Goal: Task Accomplishment & Management: Use online tool/utility

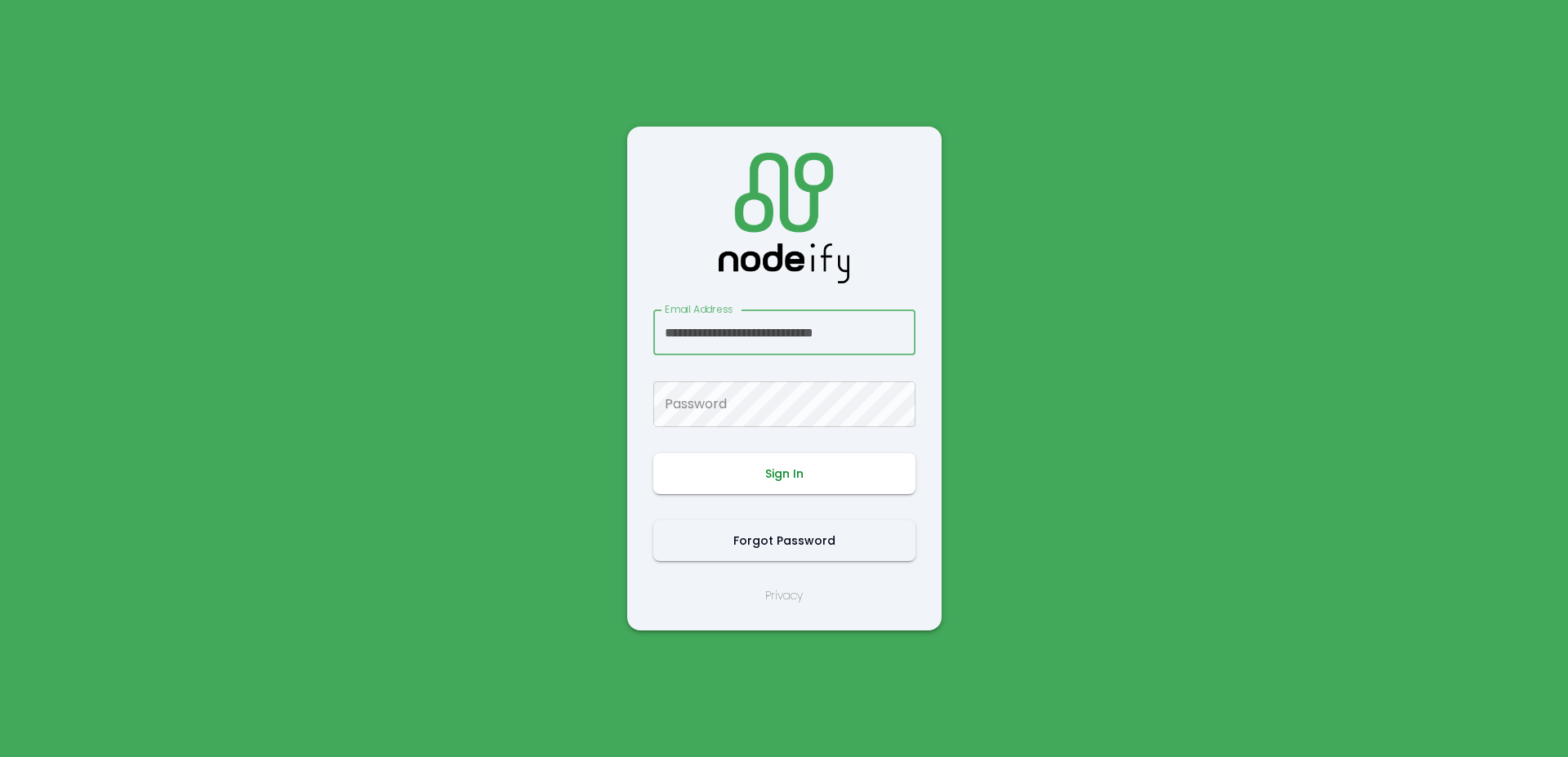
scroll to position [0, 8]
type input "**********"
click at [755, 464] on button "Sign In" at bounding box center [784, 473] width 263 height 41
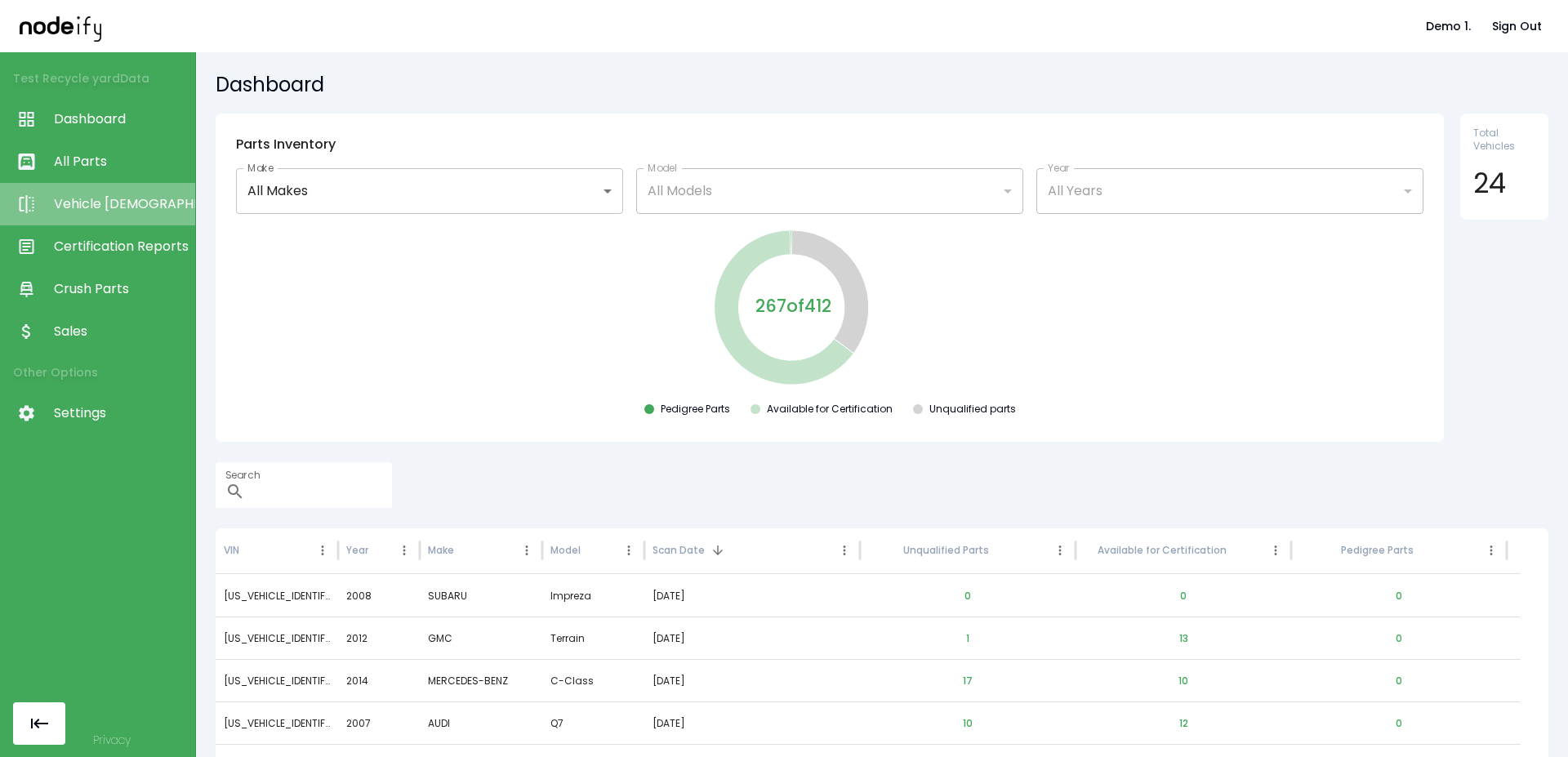
click at [96, 223] on link "Vehicle [DEMOGRAPHIC_DATA]" at bounding box center [98, 204] width 195 height 42
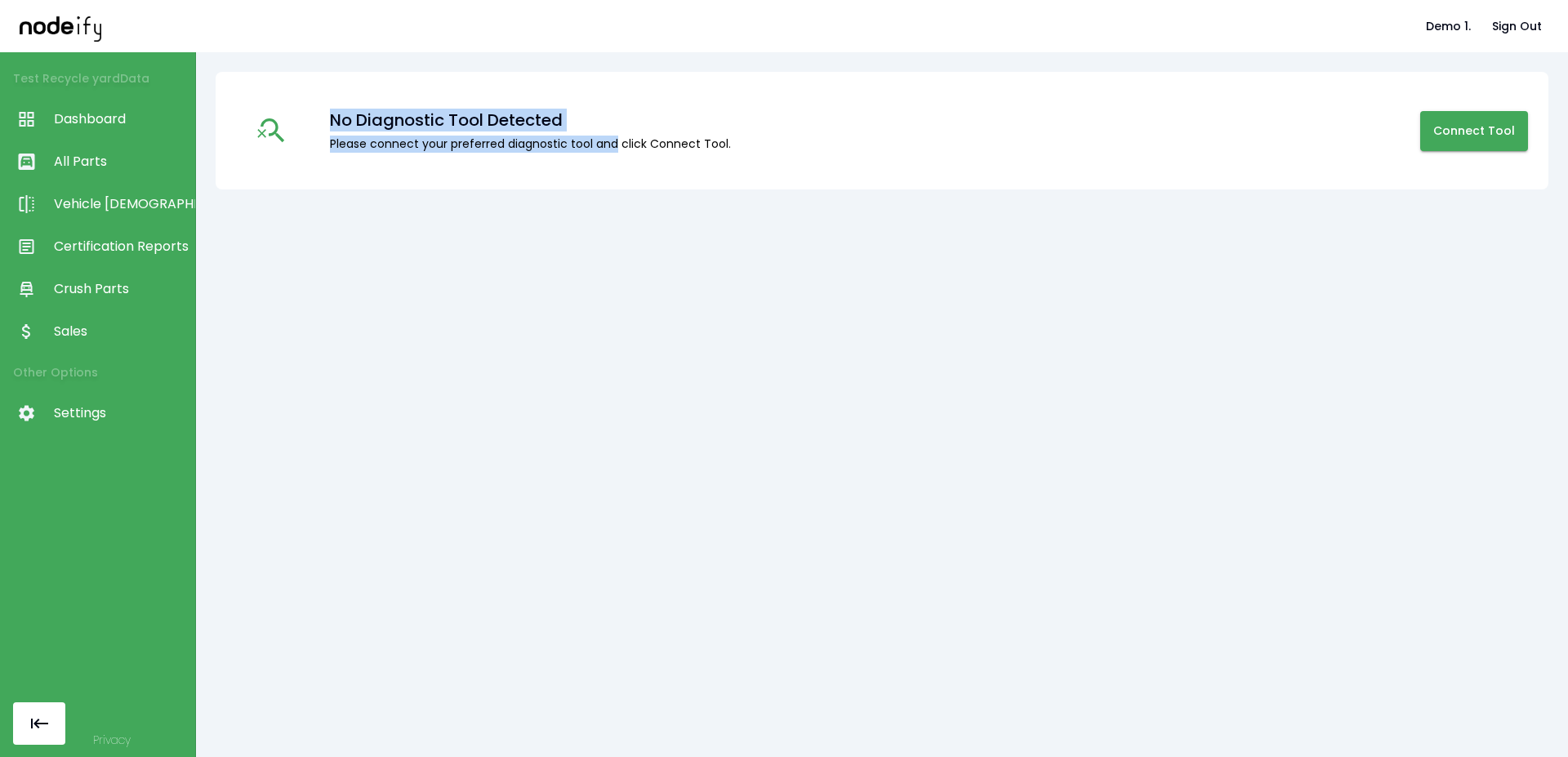
drag, startPoint x: 325, startPoint y: 117, endPoint x: 596, endPoint y: 137, distance: 271.7
click at [618, 137] on div "No Diagnostic Tool Detected Please connect your preferred diagnostic tool and c…" at bounding box center [473, 131] width 516 height 44
copy div "No Diagnostic Tool Detected Please connect your preferred diagnostic tool and"
click at [573, 121] on div "No Diagnostic Tool Detected" at bounding box center [530, 120] width 401 height 23
click at [538, 109] on div "No Diagnostic Tool Detected" at bounding box center [530, 120] width 401 height 23
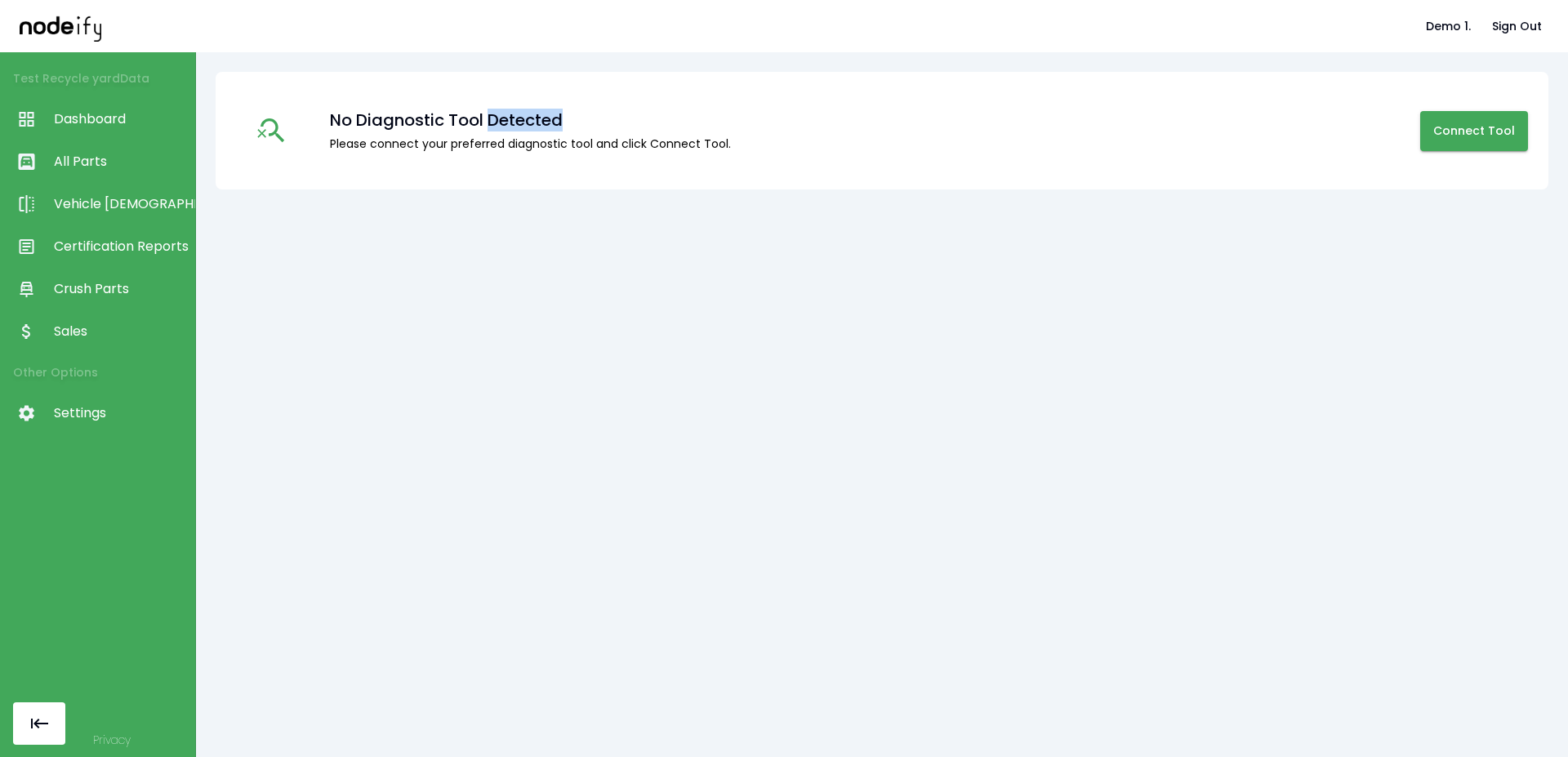
click at [538, 109] on div "No Diagnostic Tool Detected" at bounding box center [530, 120] width 401 height 23
click at [1460, 146] on button "Connect Tool" at bounding box center [1475, 131] width 108 height 40
click at [1463, 139] on button "Connect Tool" at bounding box center [1475, 131] width 108 height 40
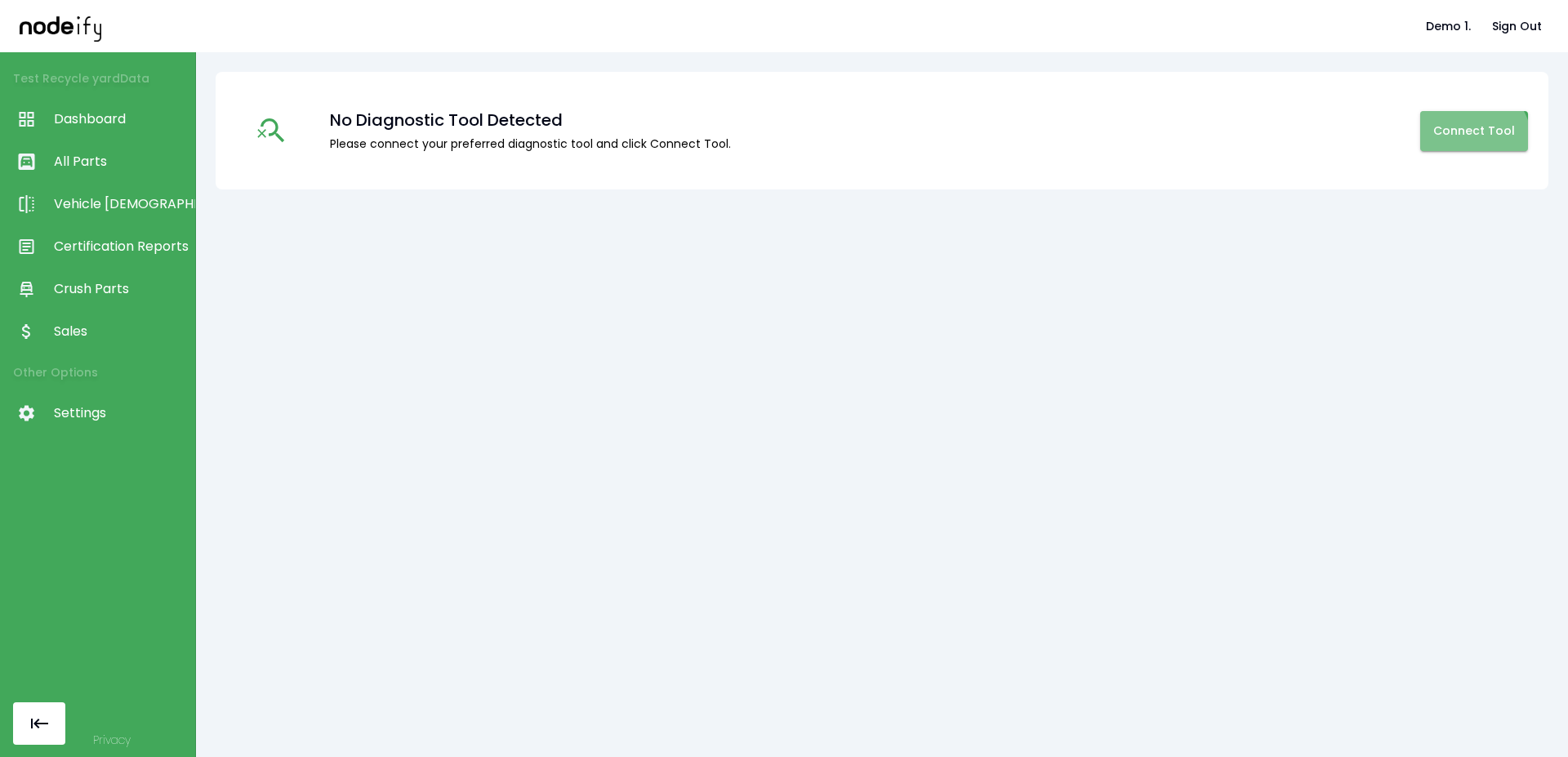
drag, startPoint x: 1463, startPoint y: 139, endPoint x: 1172, endPoint y: 174, distance: 293.1
click at [1463, 140] on button "Connect Tool" at bounding box center [1475, 131] width 108 height 40
click at [86, 272] on link "Crush Parts" at bounding box center [98, 289] width 195 height 42
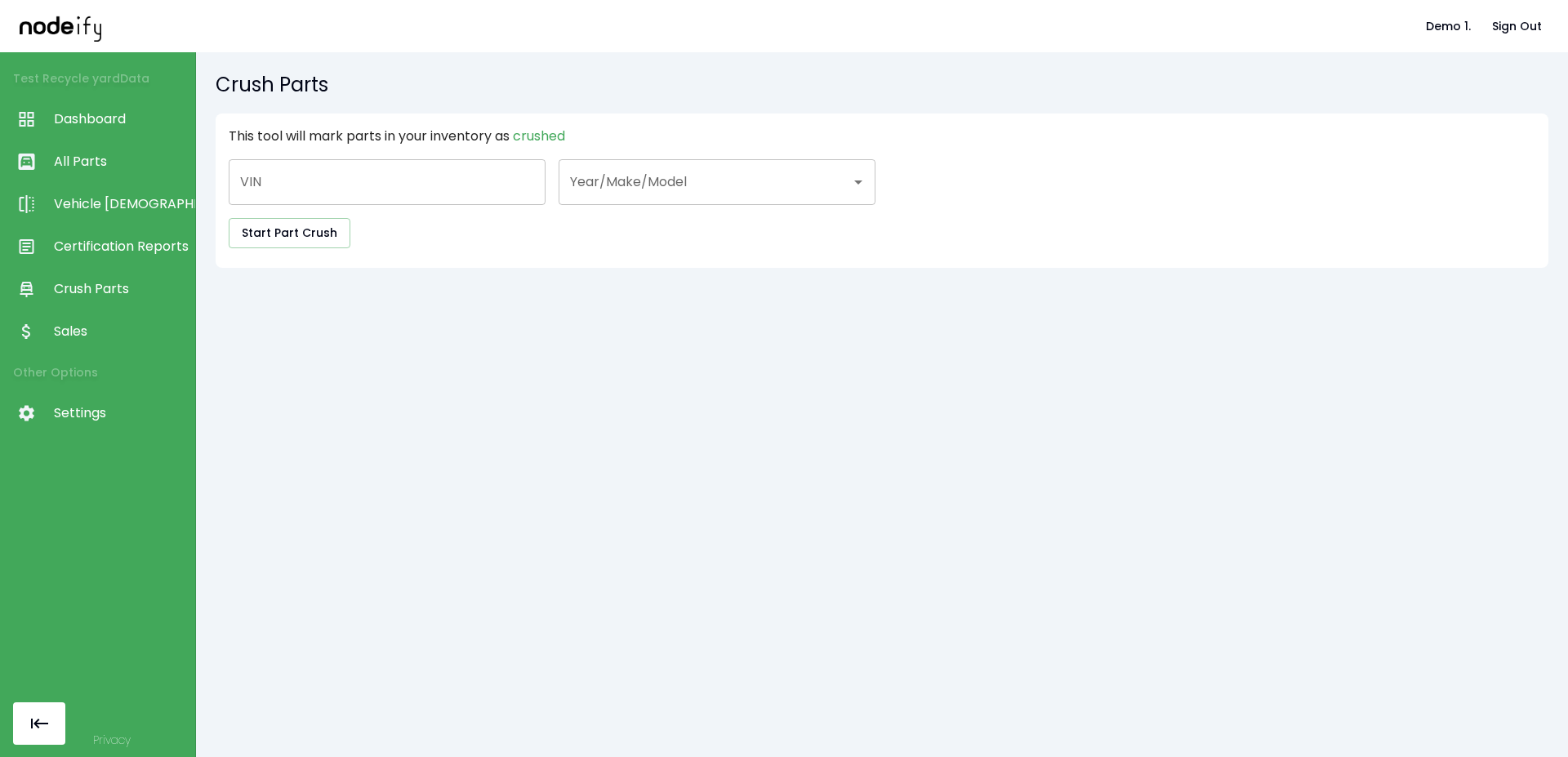
click at [104, 238] on span "Certification Reports" at bounding box center [120, 246] width 133 height 20
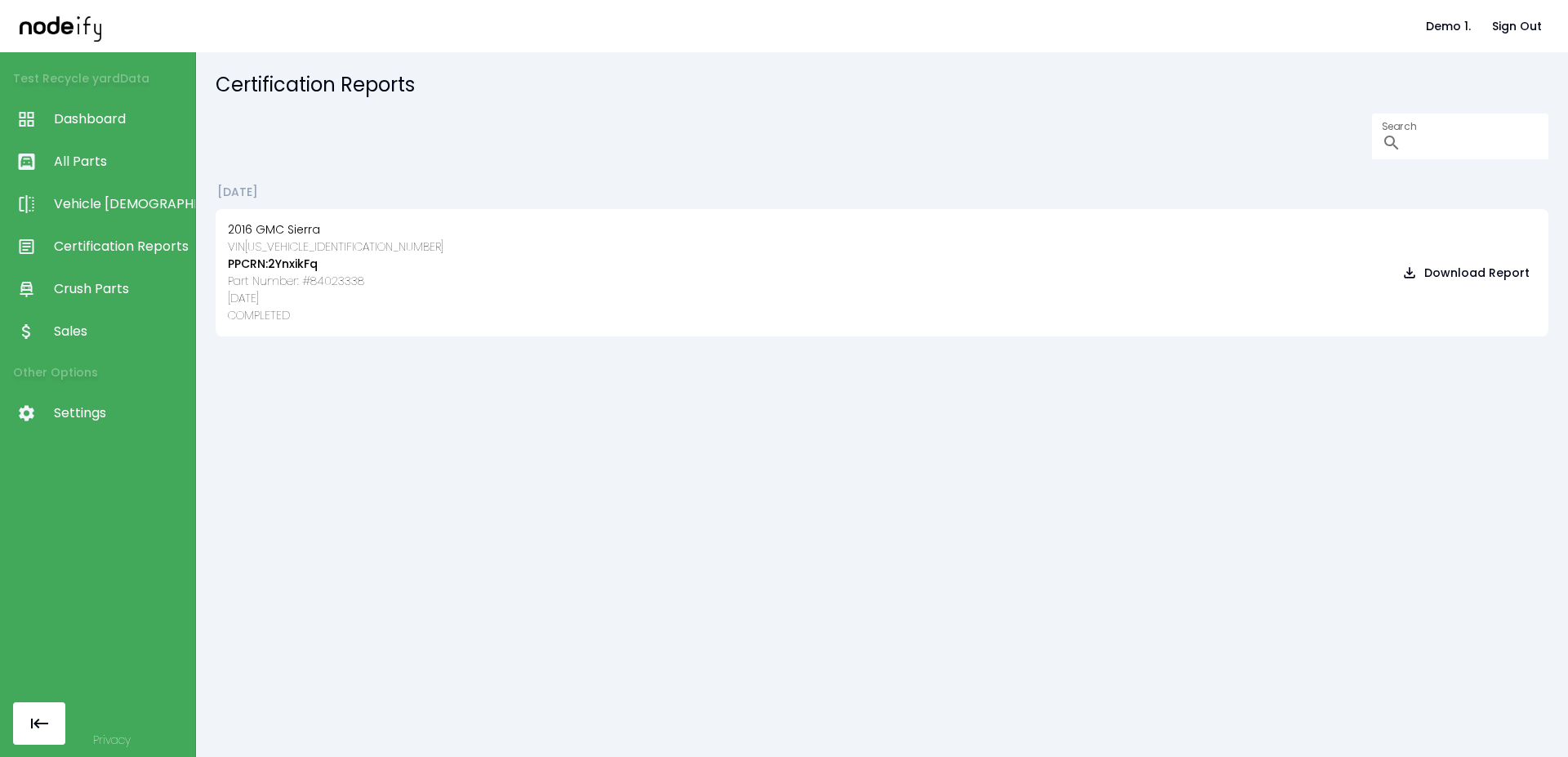
click at [121, 284] on span "Crush Parts" at bounding box center [120, 289] width 133 height 20
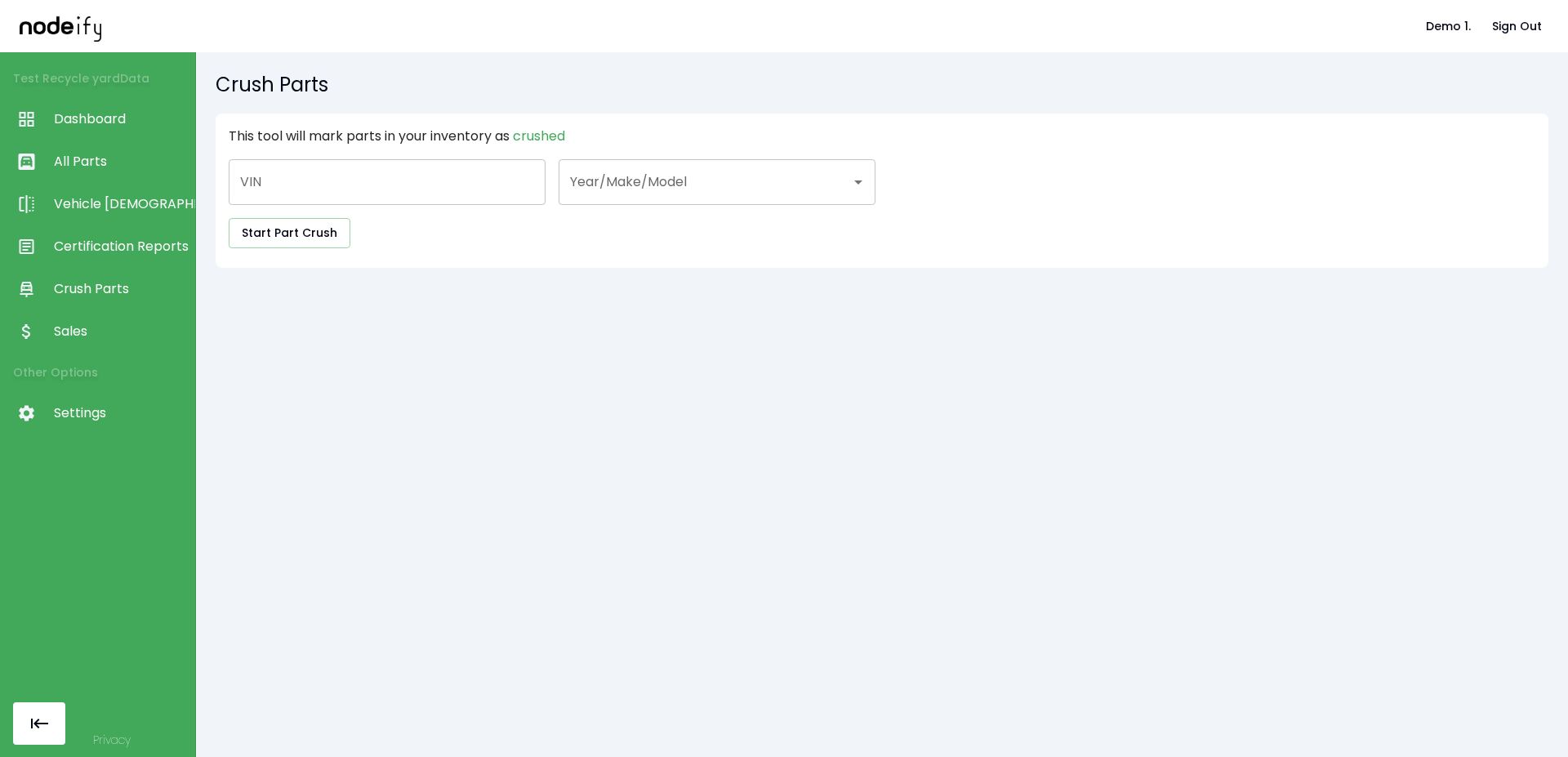
click at [122, 263] on link "Certification Reports" at bounding box center [98, 246] width 195 height 42
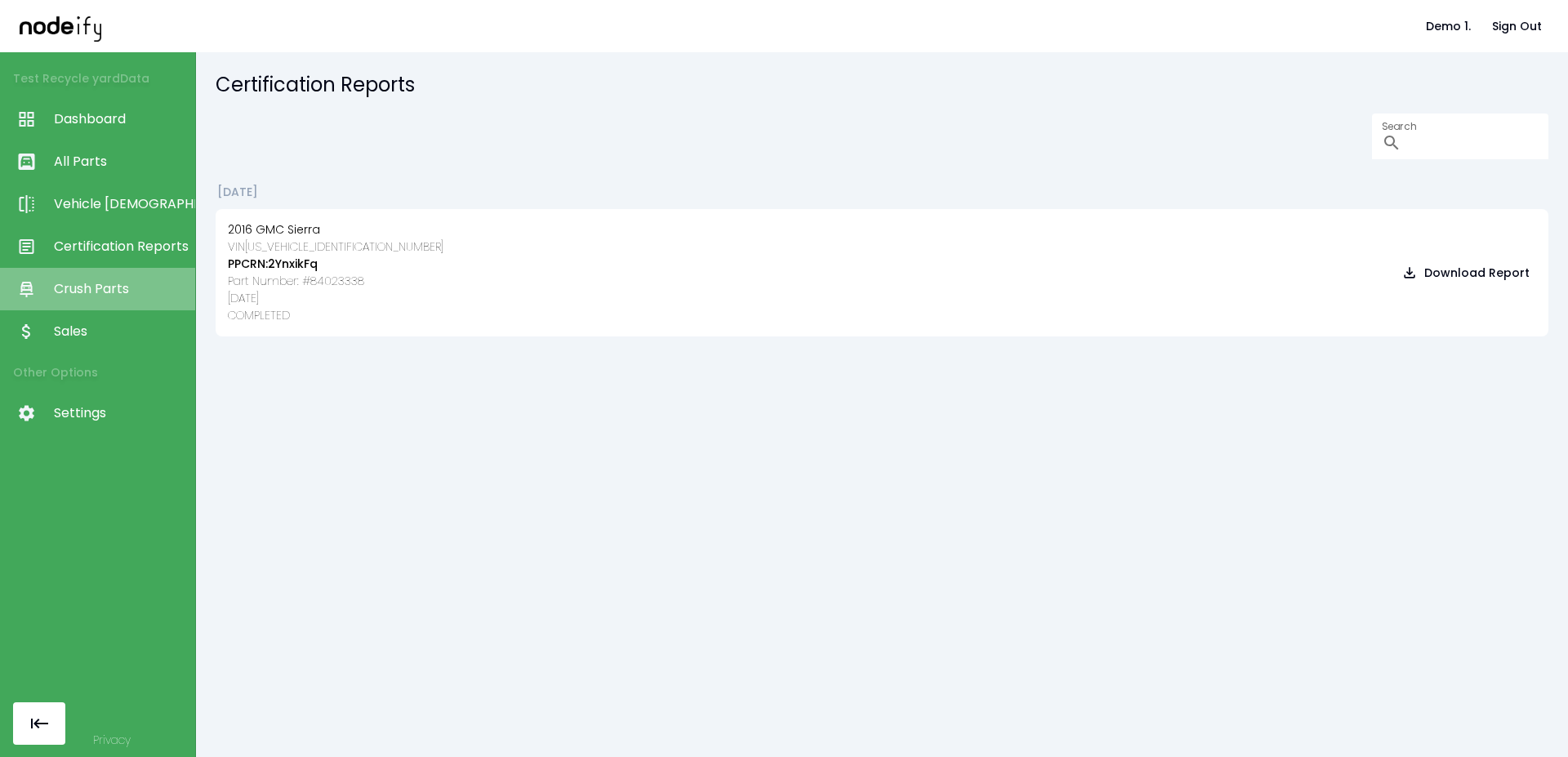
click at [125, 280] on span "Crush Parts" at bounding box center [120, 289] width 133 height 20
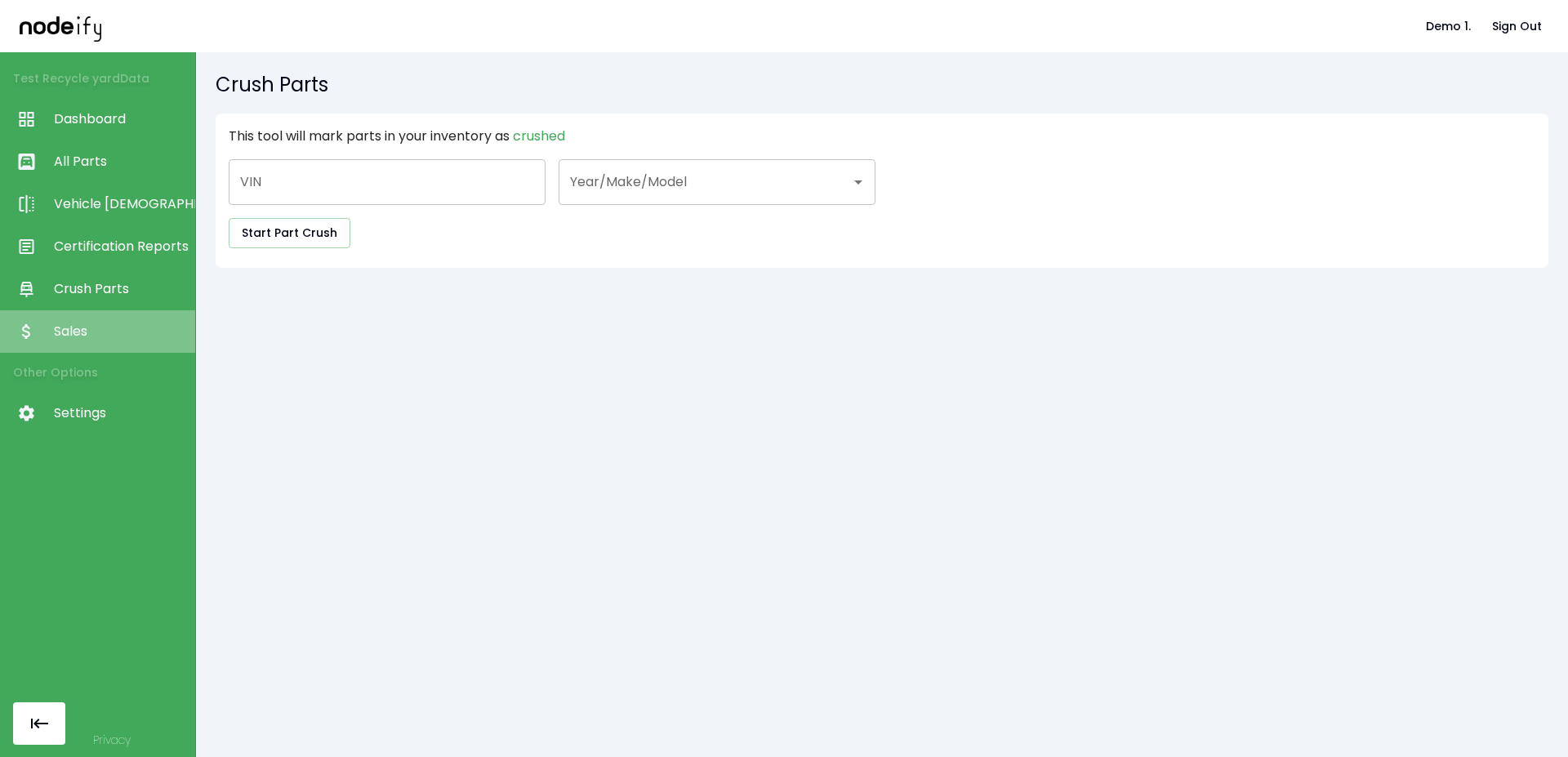
click at [120, 319] on link "Sales" at bounding box center [98, 331] width 195 height 42
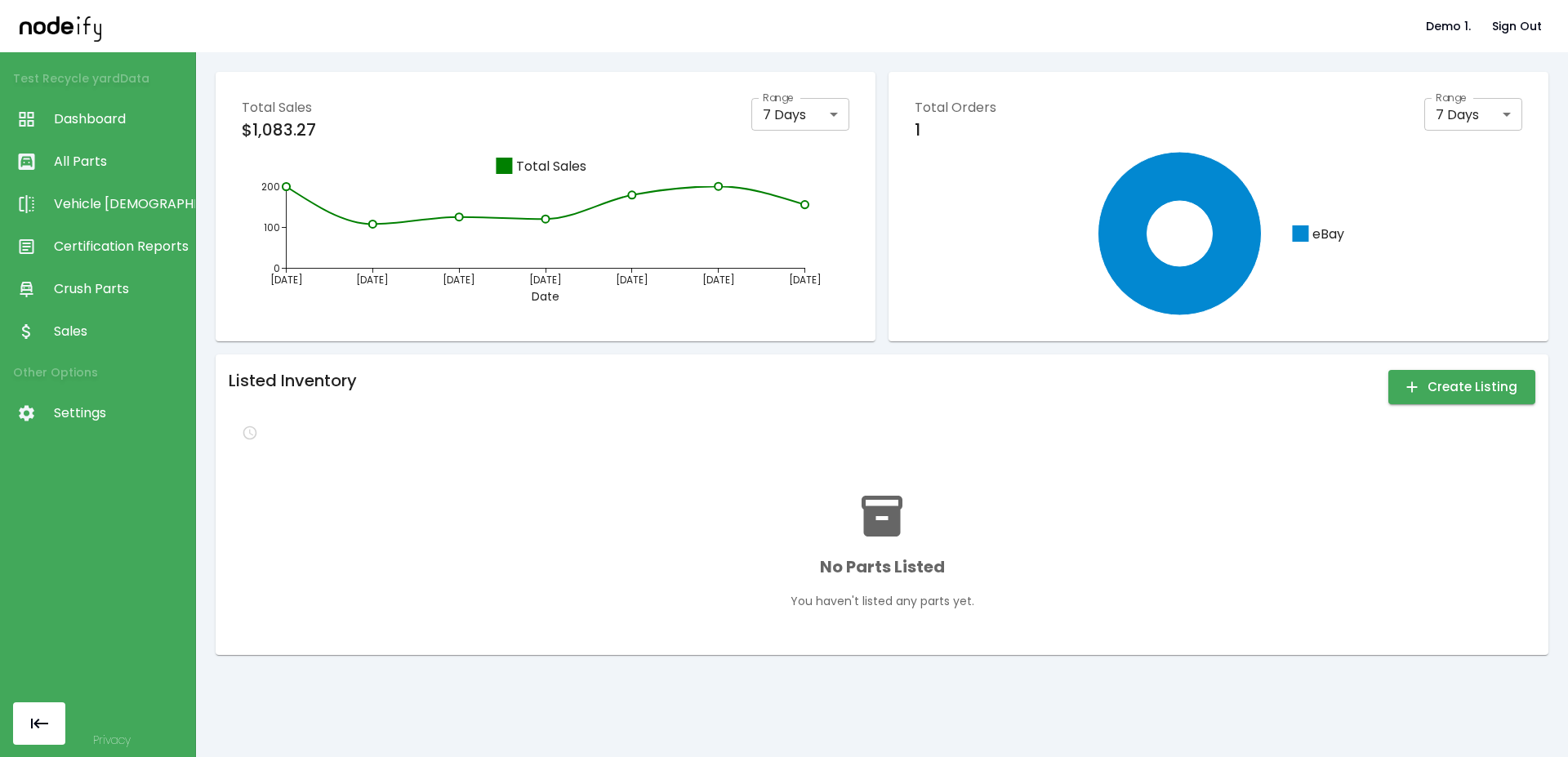
click at [50, 188] on link "Vehicle [DEMOGRAPHIC_DATA]" at bounding box center [98, 204] width 195 height 42
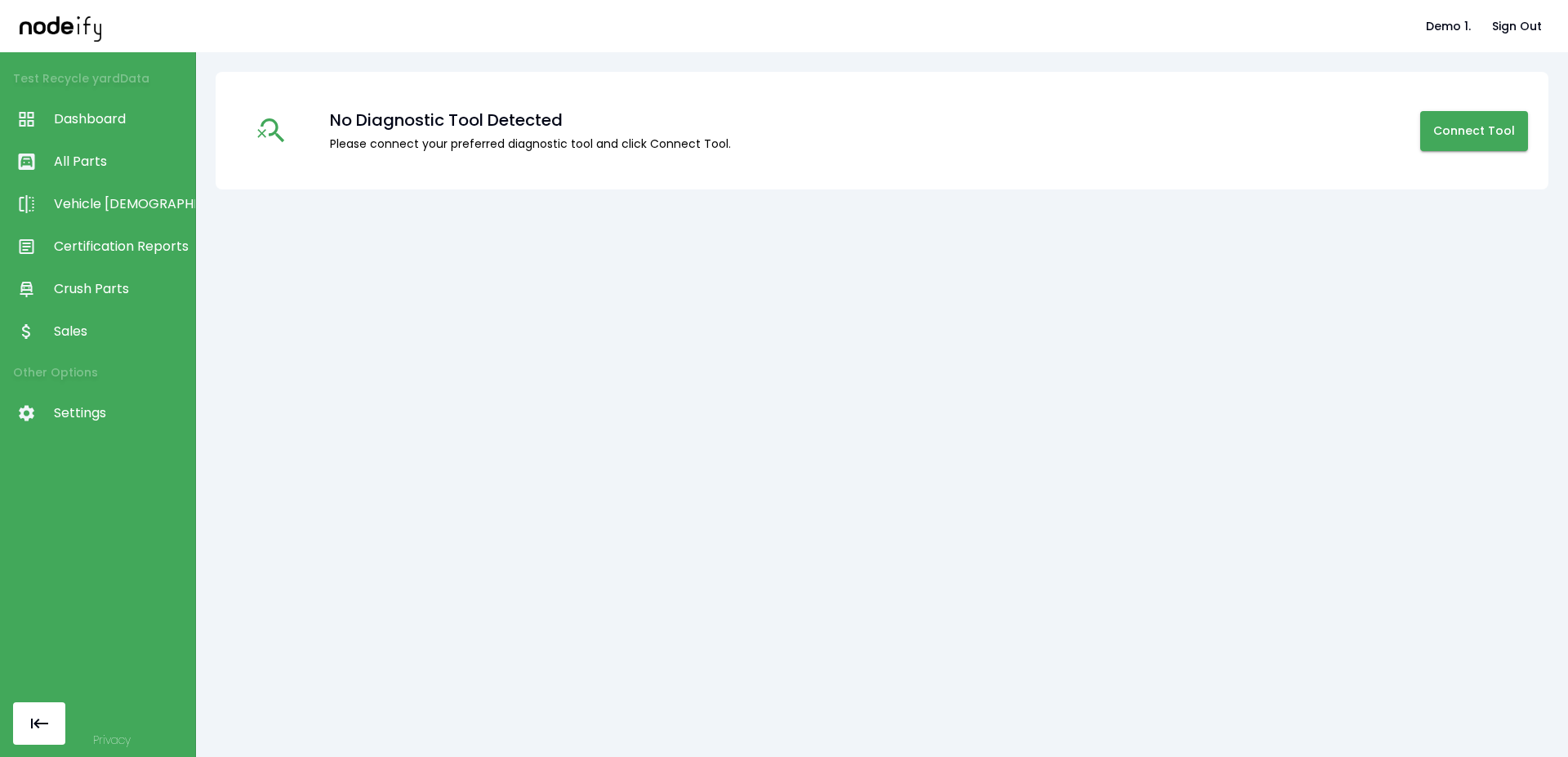
click at [71, 167] on span "All Parts" at bounding box center [120, 161] width 133 height 20
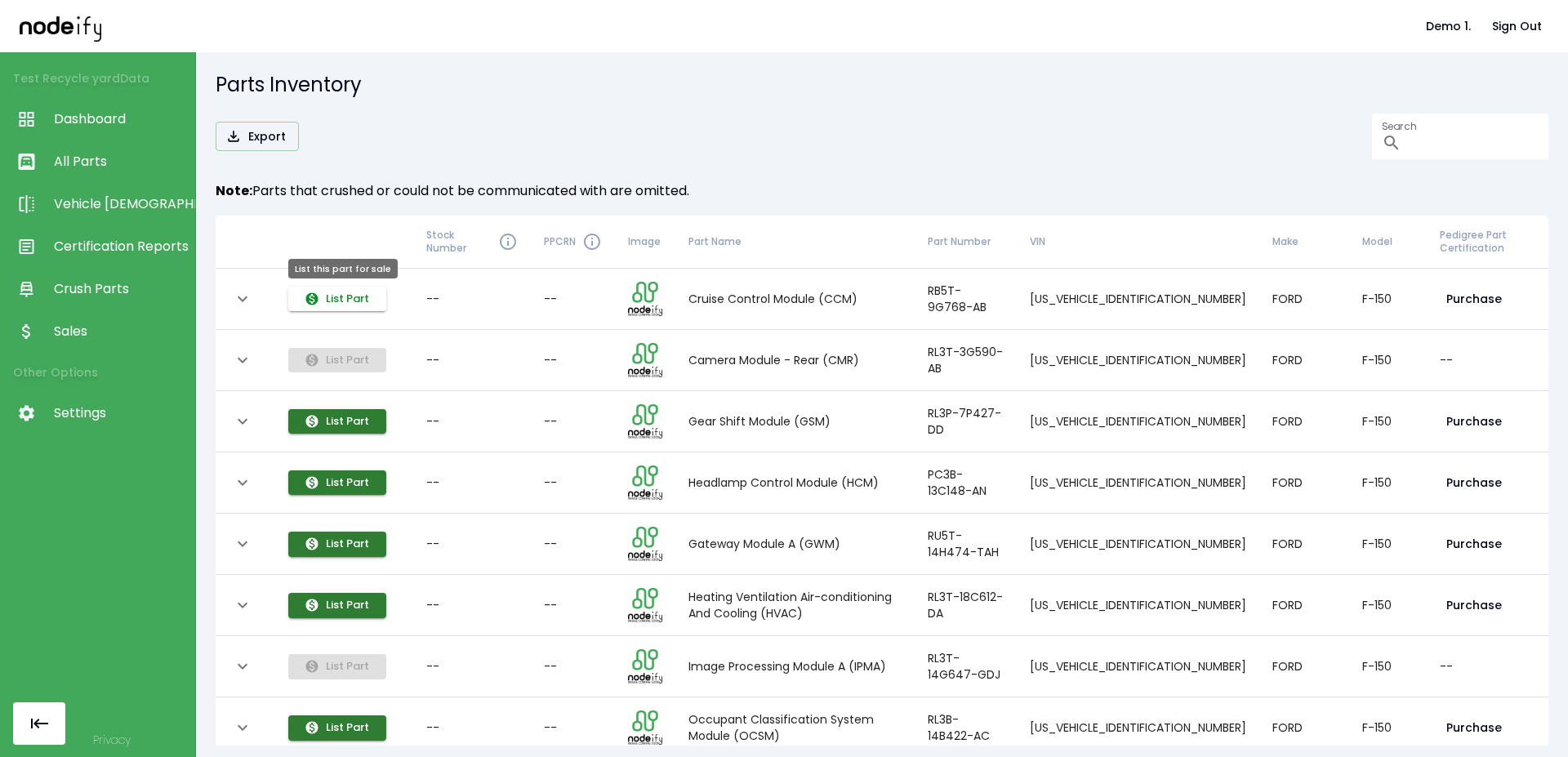
click at [348, 291] on button "List Part" at bounding box center [337, 299] width 98 height 25
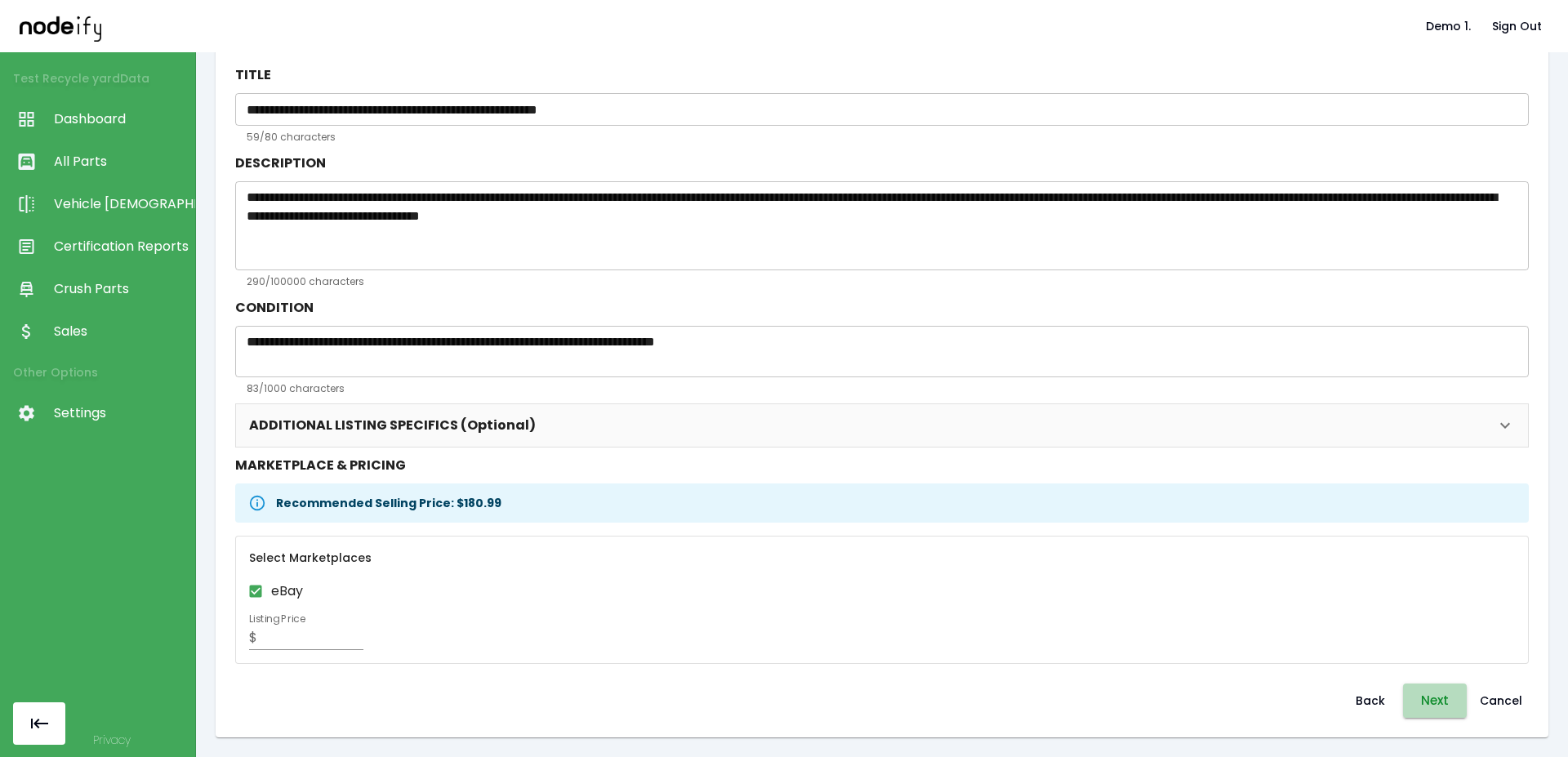
click at [1406, 692] on button "Next" at bounding box center [1435, 701] width 64 height 34
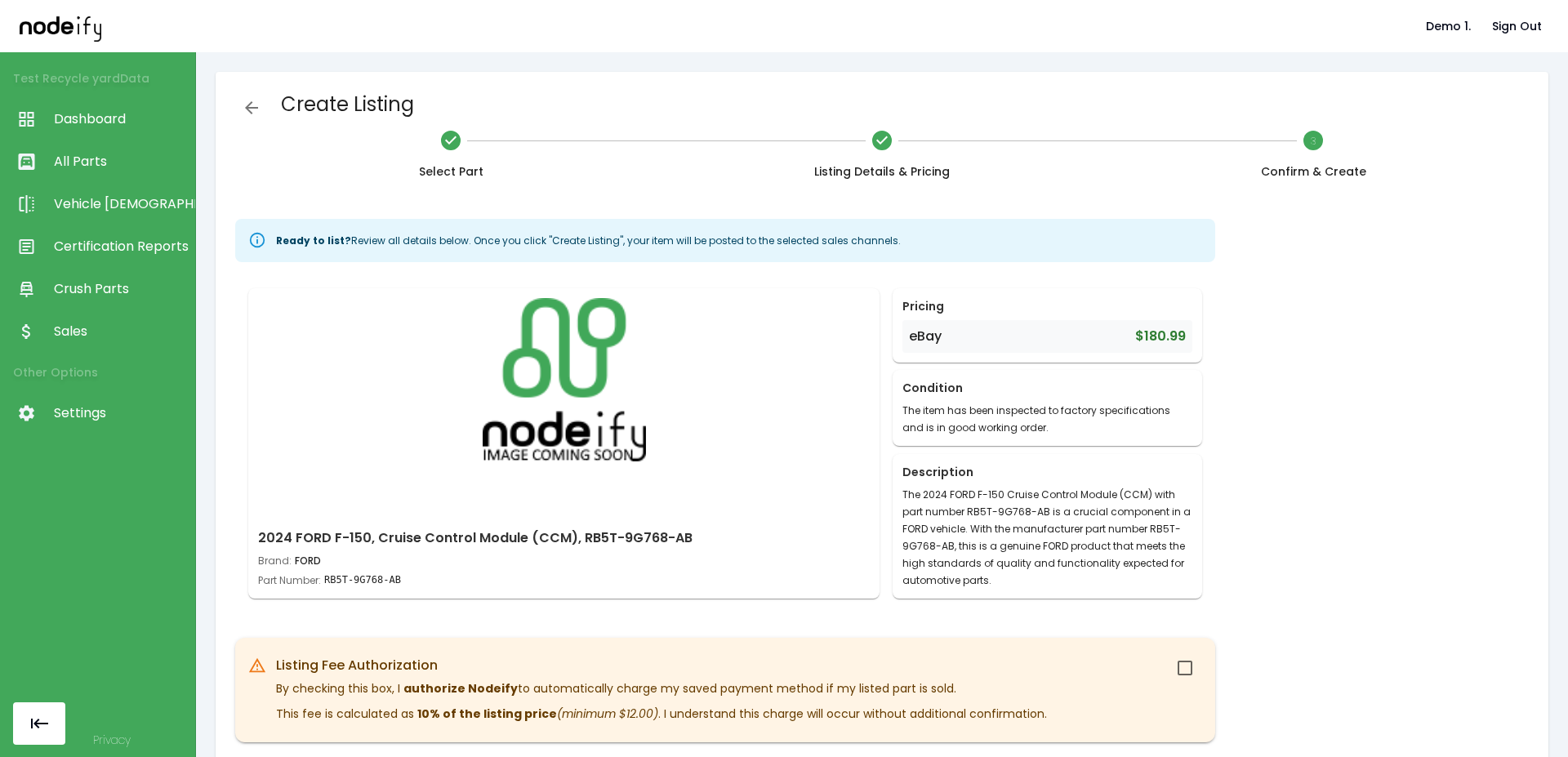
click at [119, 181] on link "All Parts" at bounding box center [98, 161] width 195 height 42
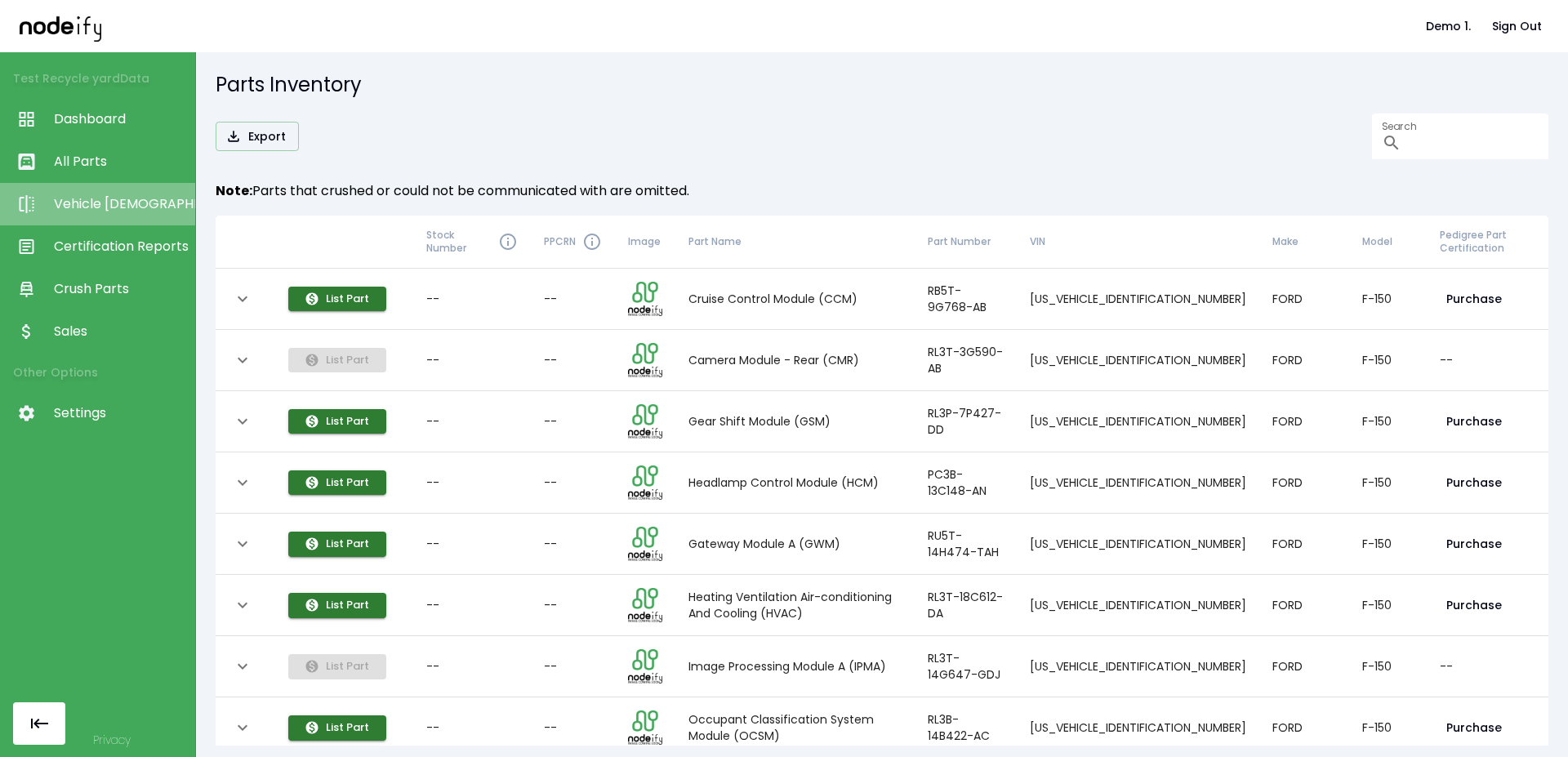
click at [101, 208] on span "Vehicle [DEMOGRAPHIC_DATA]" at bounding box center [120, 204] width 133 height 20
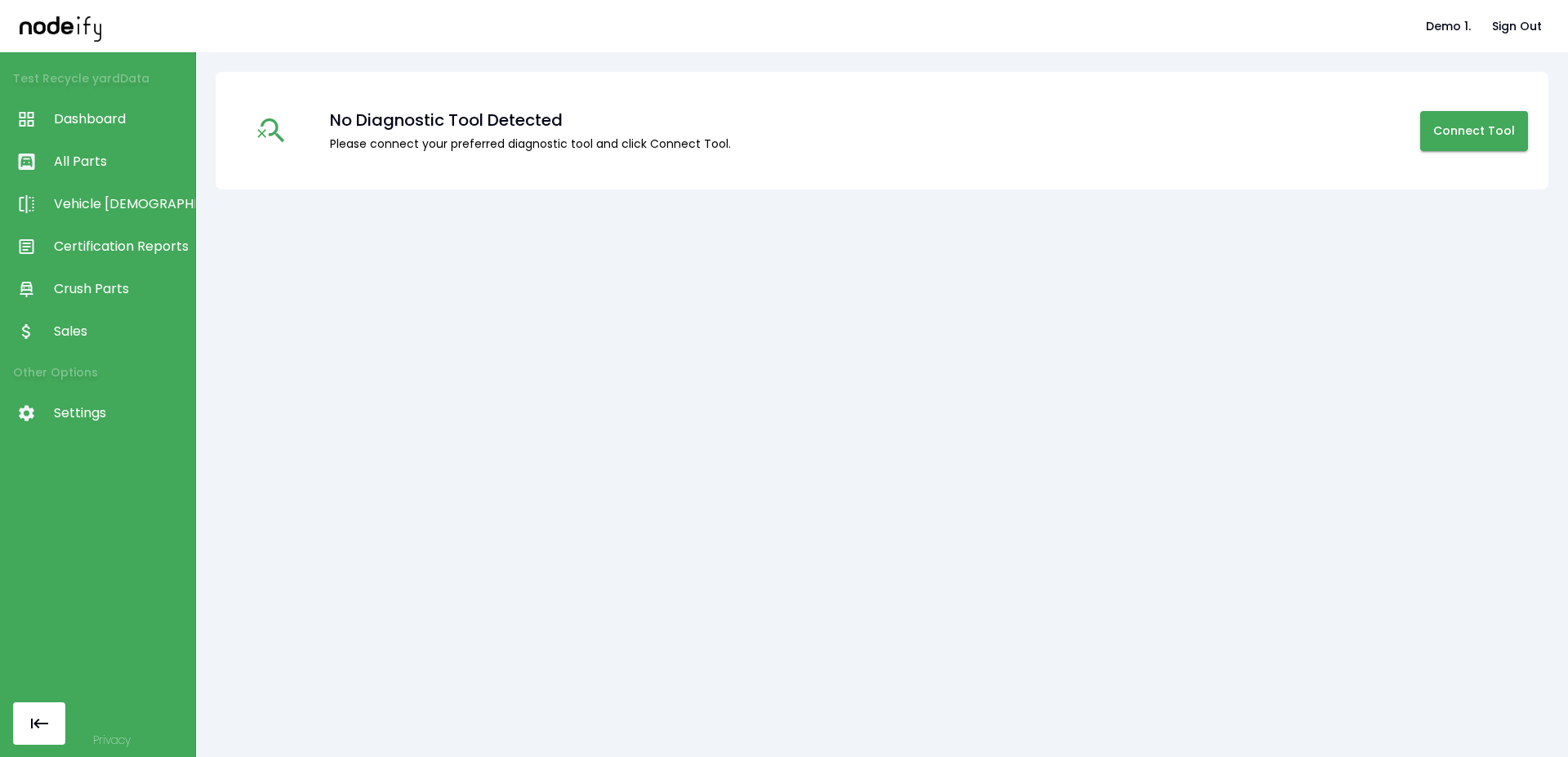
click at [93, 331] on span "Sales" at bounding box center [120, 331] width 133 height 20
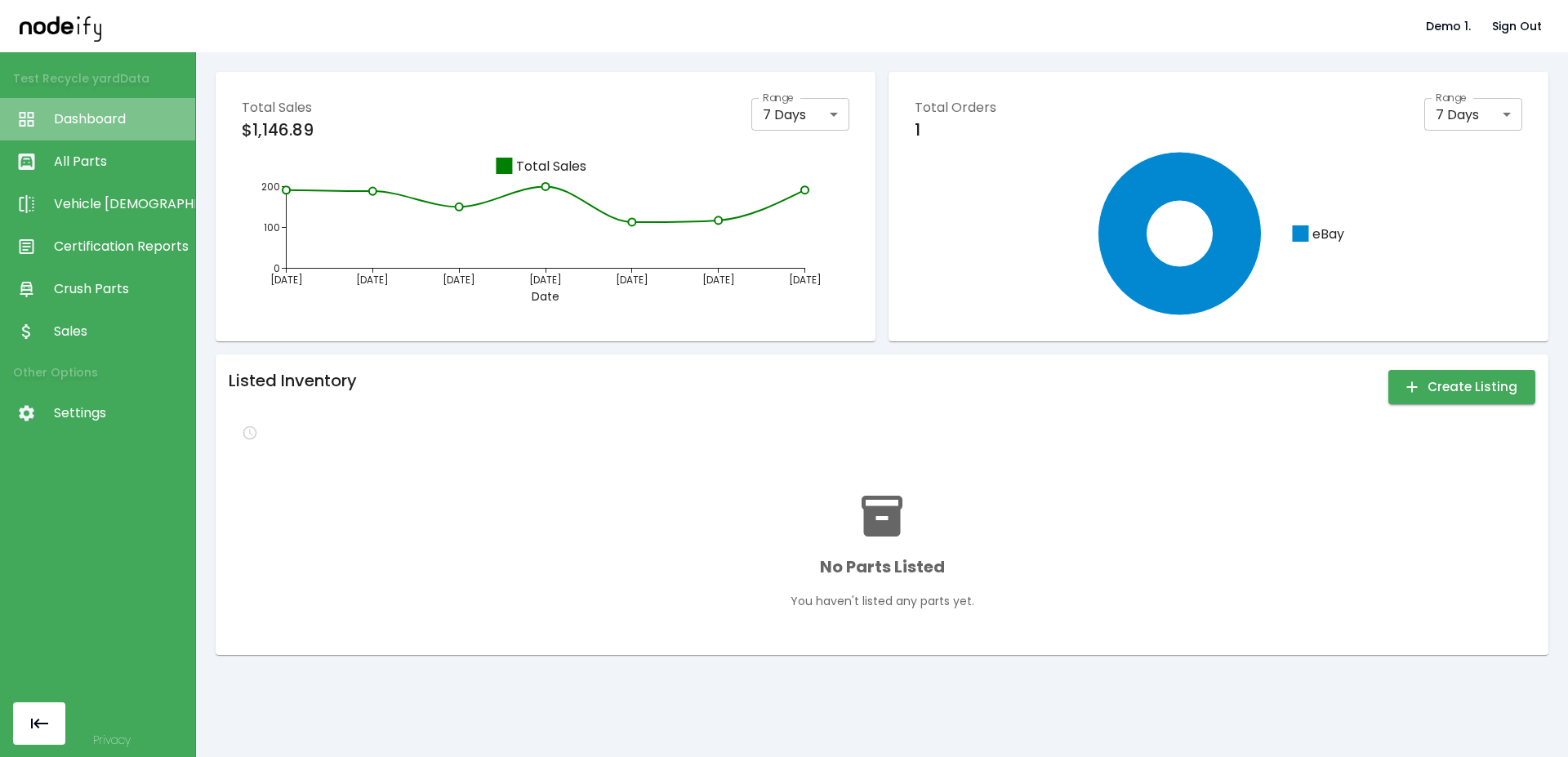
click at [85, 118] on span "Dashboard" at bounding box center [120, 119] width 133 height 20
